Goal: Information Seeking & Learning: Learn about a topic

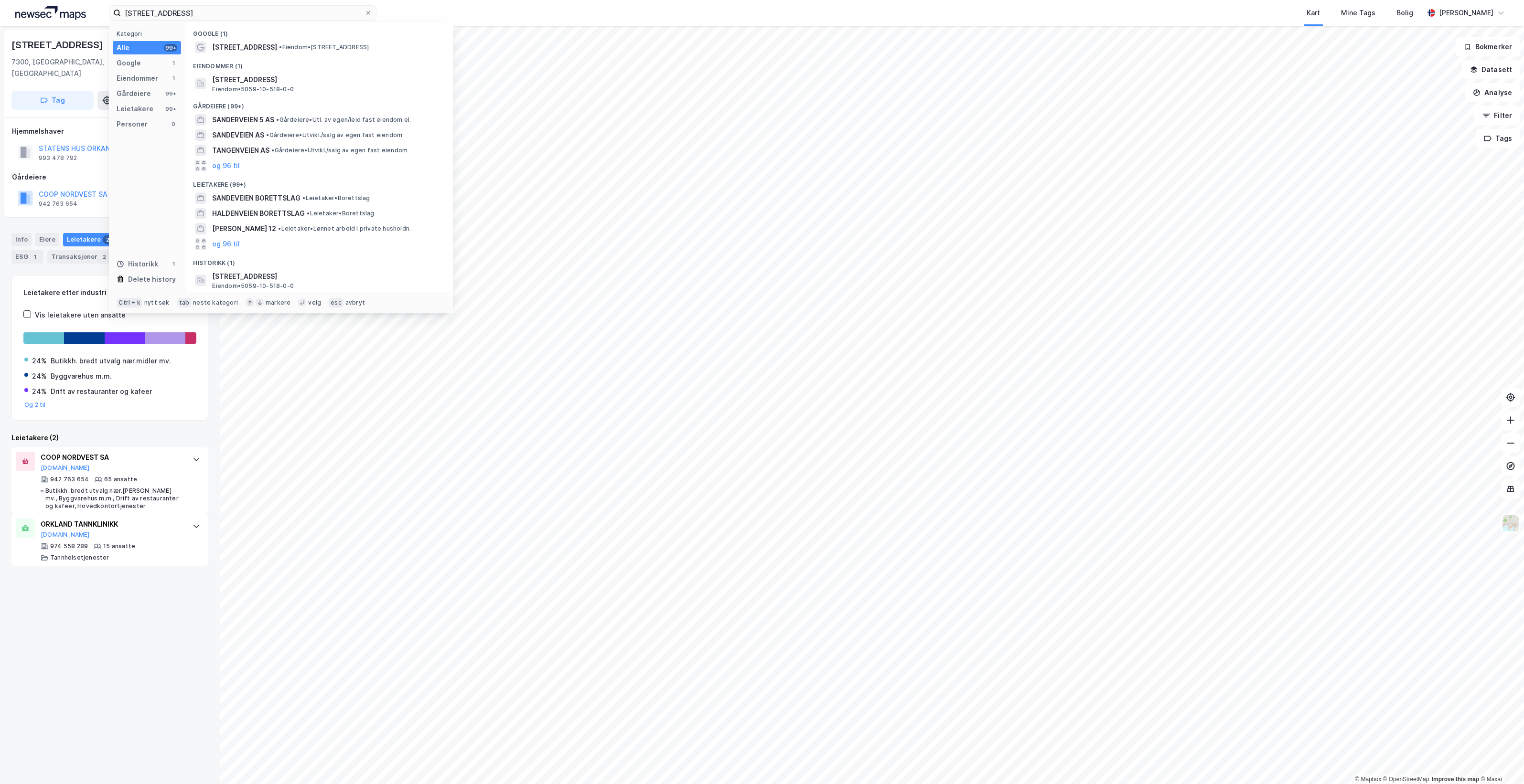
click at [186, 11] on input "[STREET_ADDRESS]" at bounding box center [243, 13] width 244 height 14
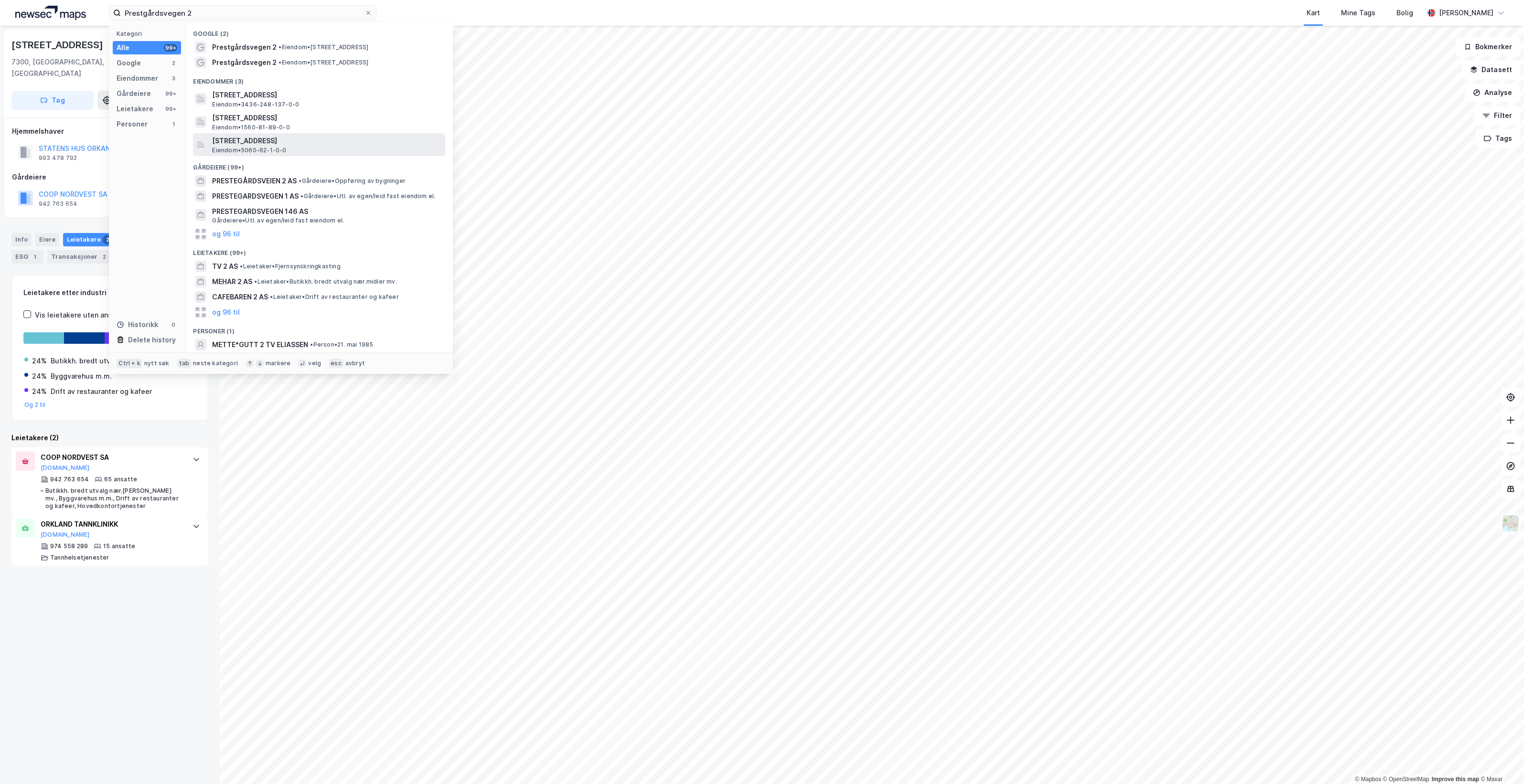
type input "Prestgårdsvegen 2"
click at [332, 146] on span "[STREET_ADDRESS]" at bounding box center [327, 141] width 230 height 11
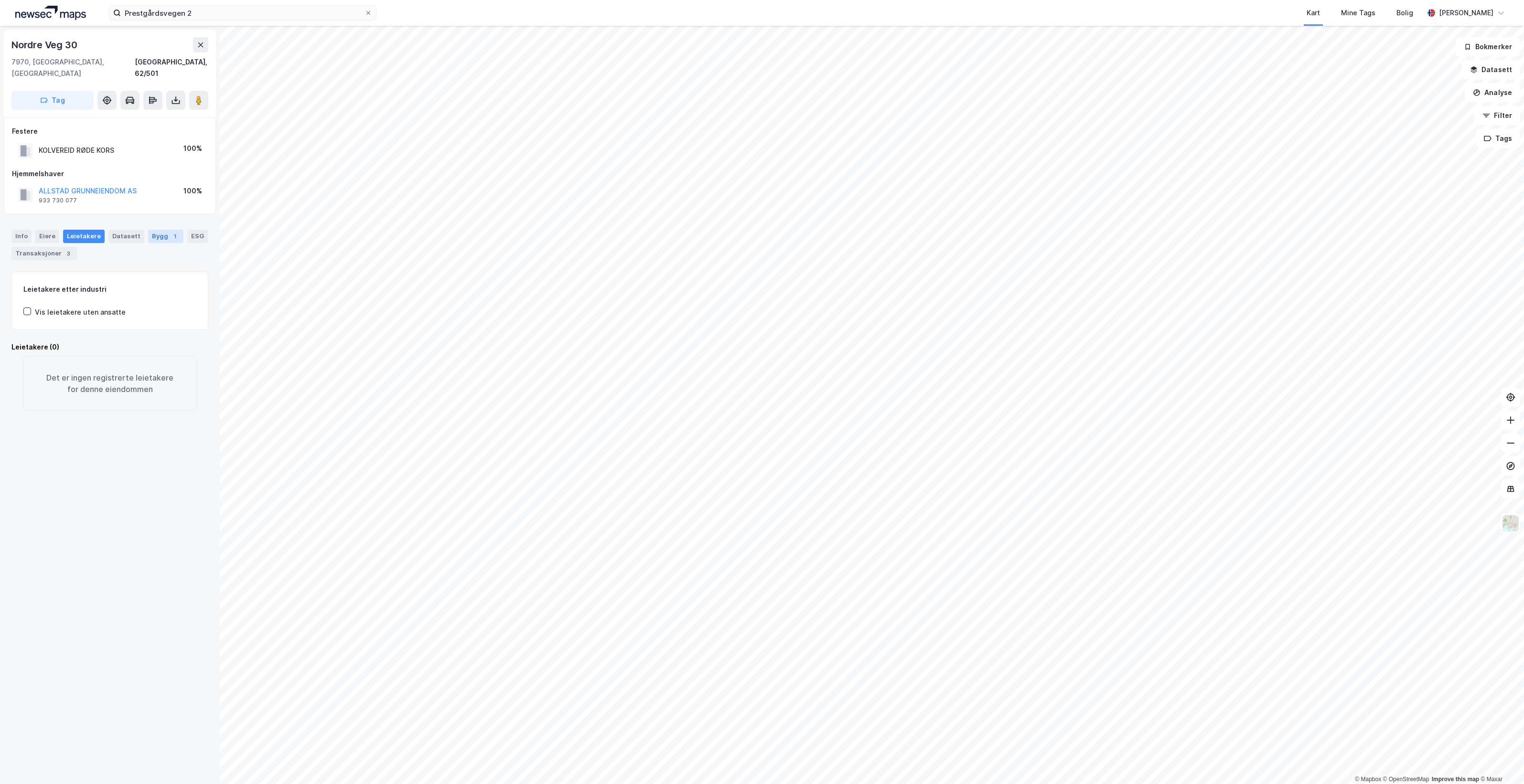
click at [170, 232] on div "1" at bounding box center [175, 237] width 9 height 9
click at [76, 229] on div "Leietakere" at bounding box center [84, 236] width 41 height 14
click at [49, 229] on div "Eiere" at bounding box center [47, 236] width 24 height 14
click at [49, 346] on icon at bounding box center [50, 349] width 8 height 8
click at [49, 349] on icon at bounding box center [50, 351] width 5 height 4
